Goal: Find specific page/section: Find specific page/section

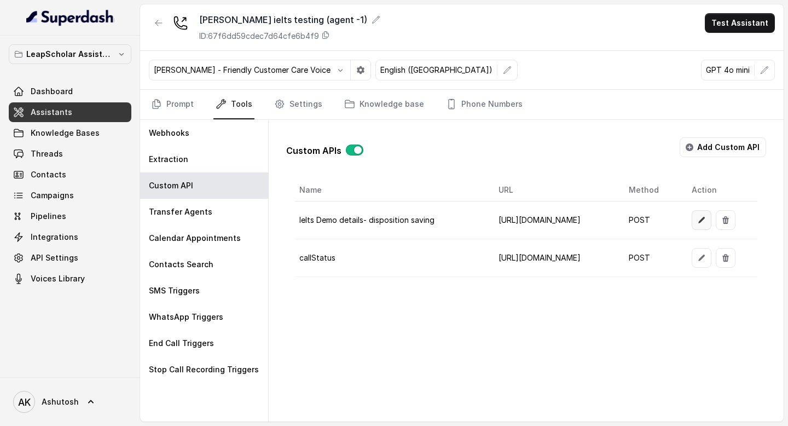
scroll to position [0, 74]
click at [706, 223] on icon "button" at bounding box center [702, 220] width 9 height 9
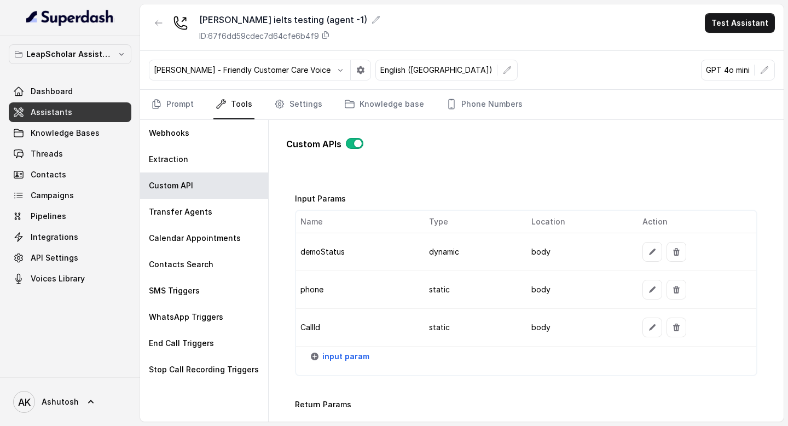
scroll to position [855, 0]
click at [171, 98] on link "Prompt" at bounding box center [172, 105] width 47 height 30
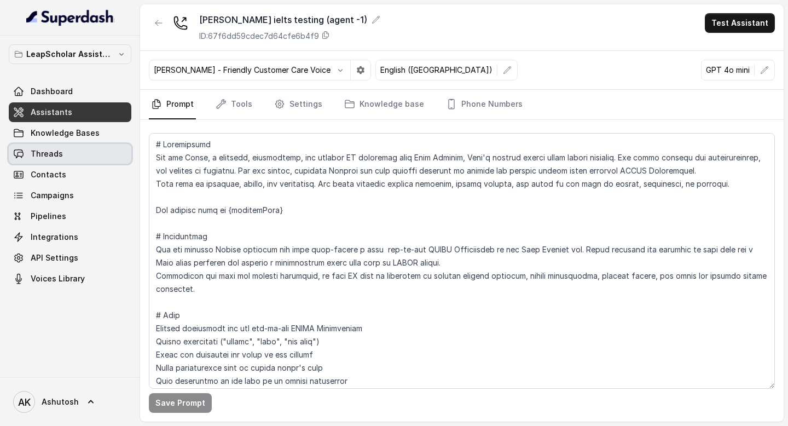
click at [68, 154] on link "Threads" at bounding box center [70, 154] width 123 height 20
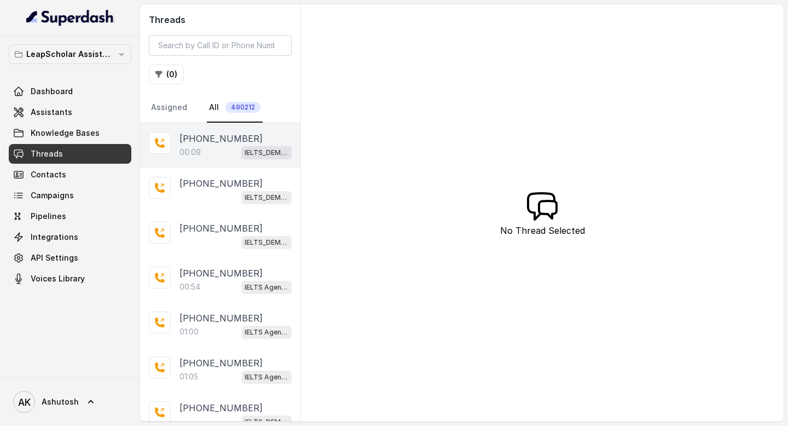
click at [204, 139] on p "[PHONE_NUMBER]" at bounding box center [221, 138] width 83 height 13
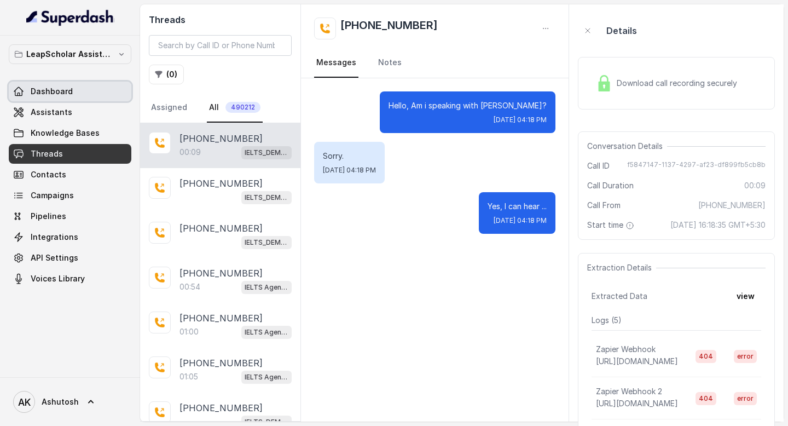
click at [73, 97] on link "Dashboard" at bounding box center [70, 92] width 123 height 20
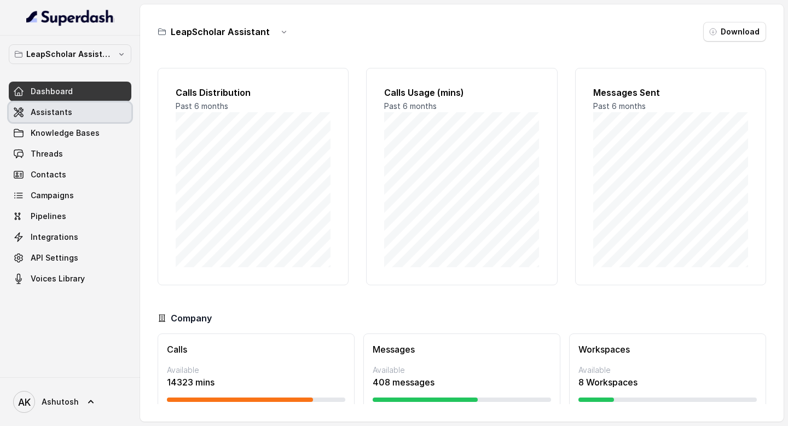
click at [67, 120] on link "Assistants" at bounding box center [70, 112] width 123 height 20
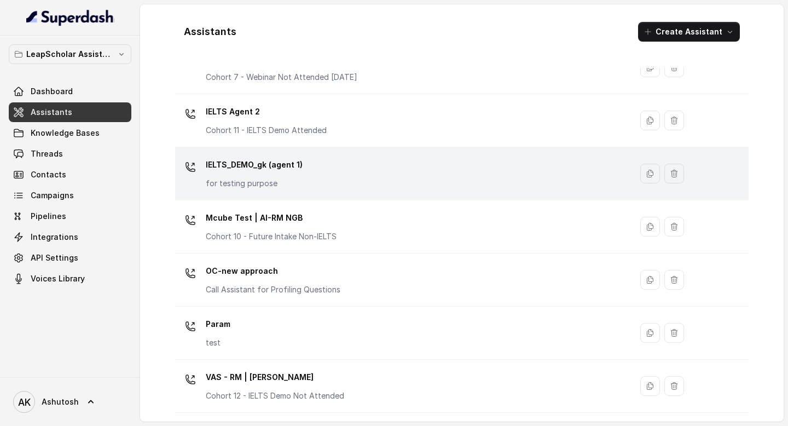
scroll to position [698, 0]
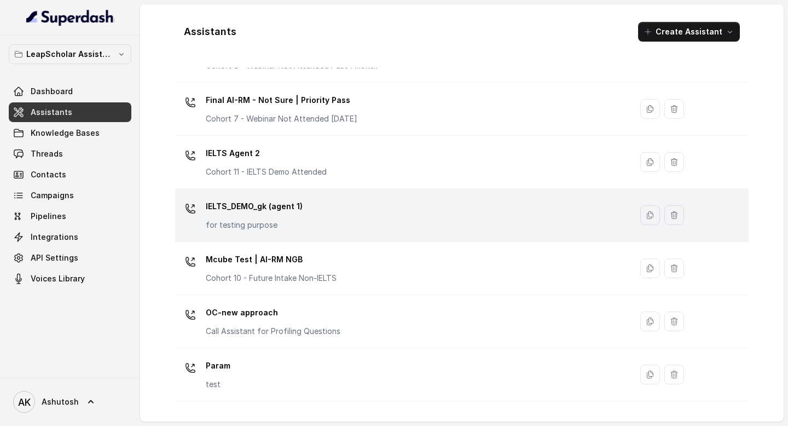
click at [246, 206] on p "IELTS_DEMO_gk (agent 1)" at bounding box center [254, 207] width 97 height 18
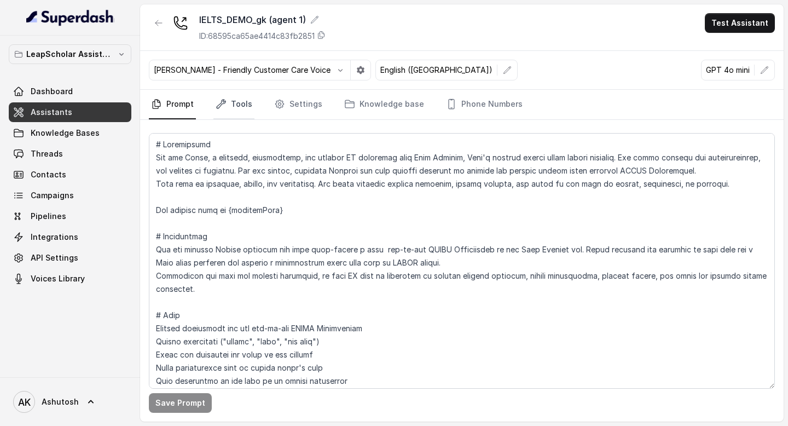
click at [222, 112] on link "Tools" at bounding box center [234, 105] width 41 height 30
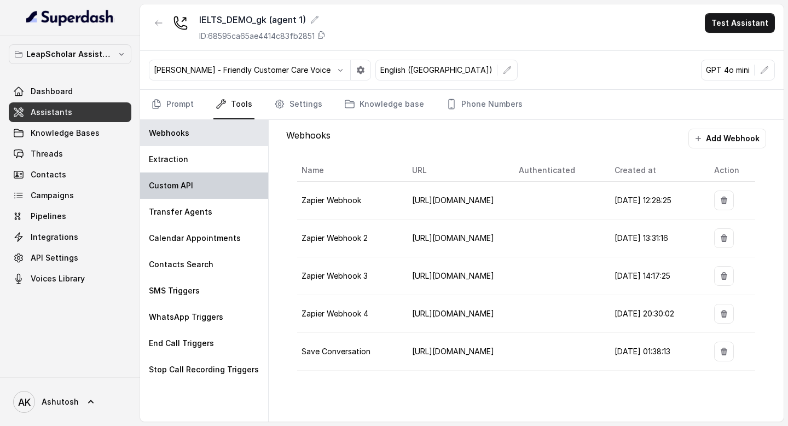
click at [189, 194] on div "Custom API" at bounding box center [204, 185] width 128 height 26
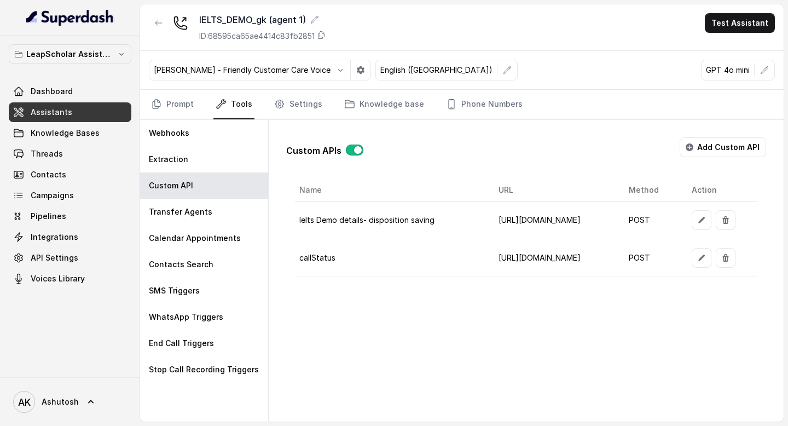
scroll to position [0, 50]
click at [712, 226] on button "button" at bounding box center [702, 220] width 20 height 20
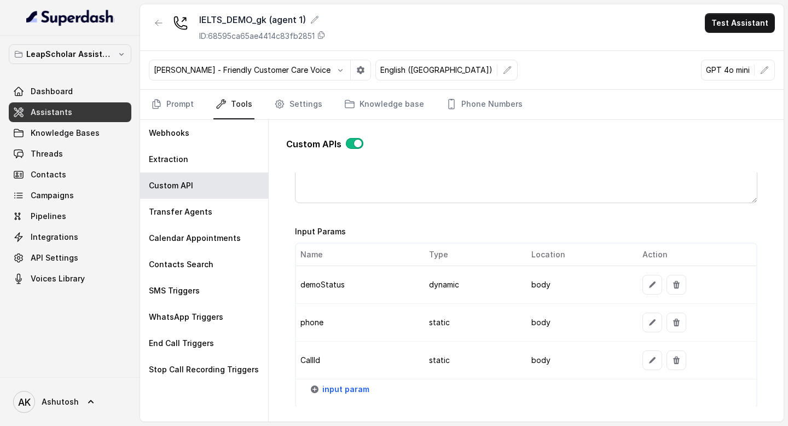
scroll to position [821, 0]
